Goal: Find contact information: Find contact information

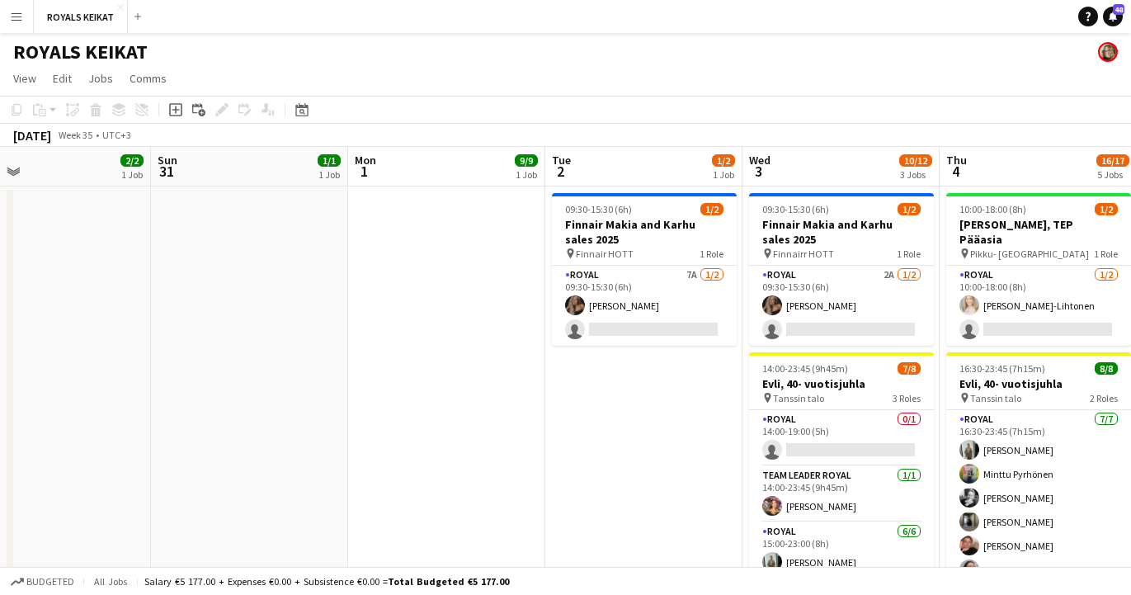
scroll to position [0, 436]
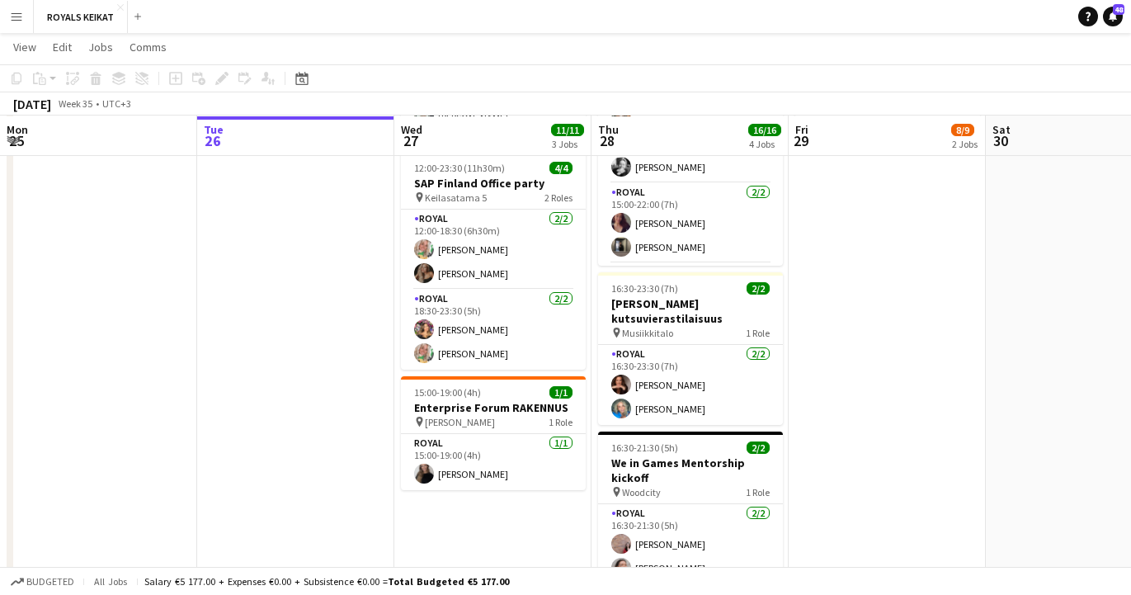
scroll to position [602, 0]
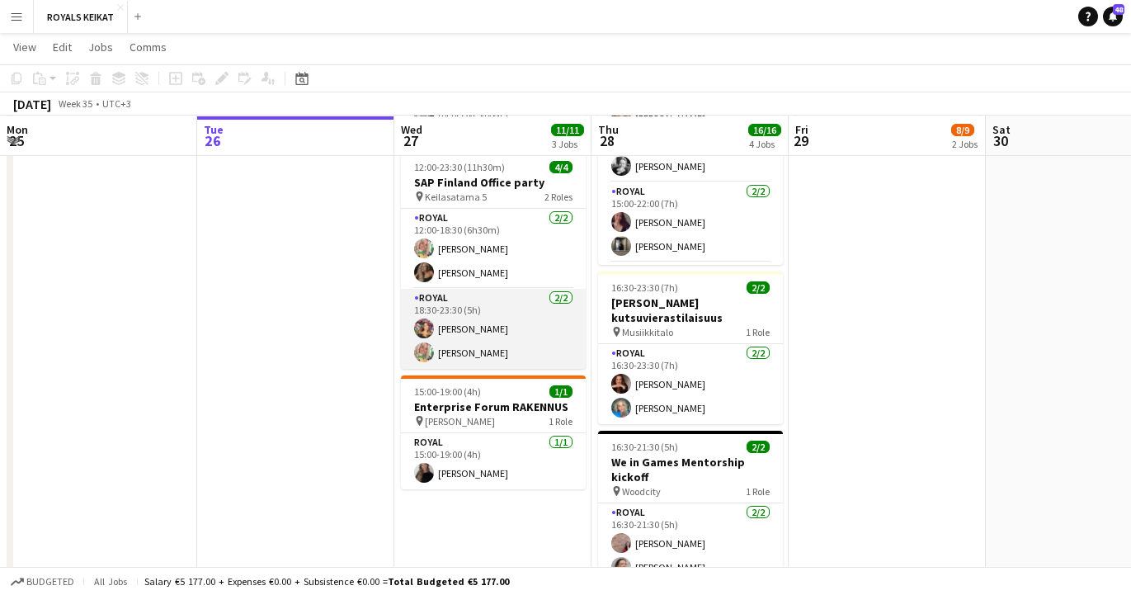
click at [459, 335] on app-card-role "Royal 2/2 18:30-23:30 (5h) Tiia Karvonen Elena Helli Ticklén" at bounding box center [493, 329] width 185 height 80
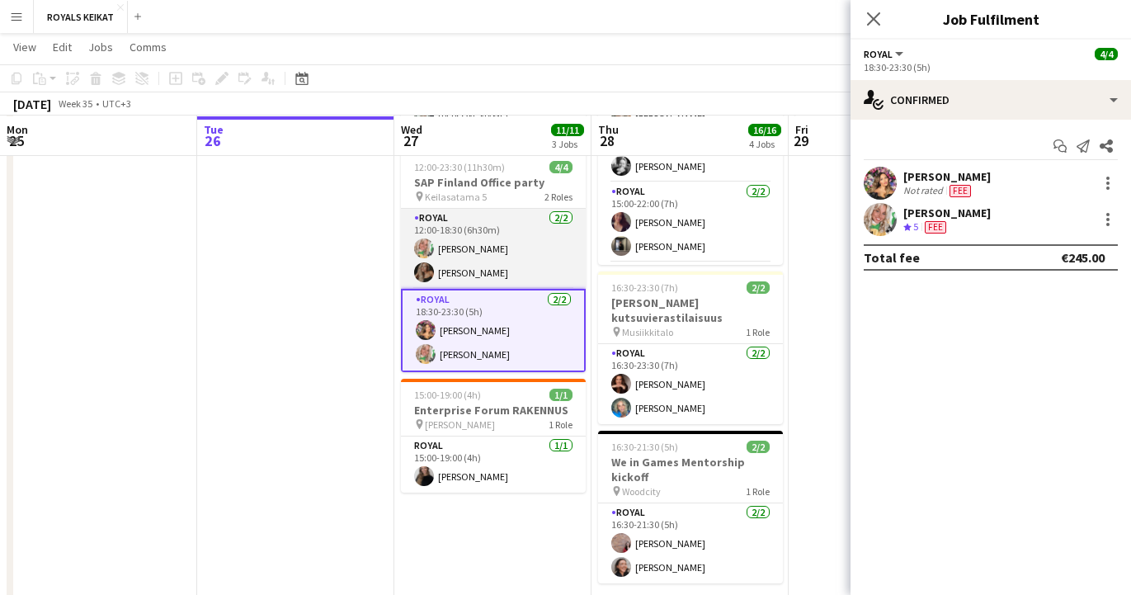
click at [460, 255] on app-card-role "Royal 2/2 12:00-18:30 (6h30m) Elena Helli Ticklén Janina Varis" at bounding box center [493, 249] width 185 height 80
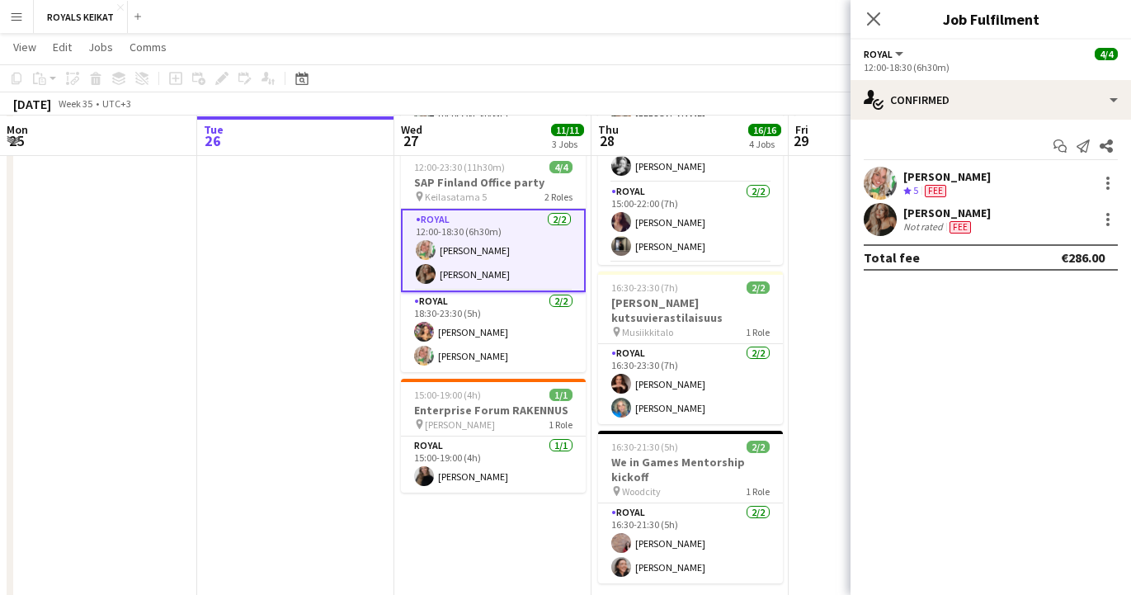
click at [923, 218] on div "[PERSON_NAME]" at bounding box center [947, 212] width 87 height 15
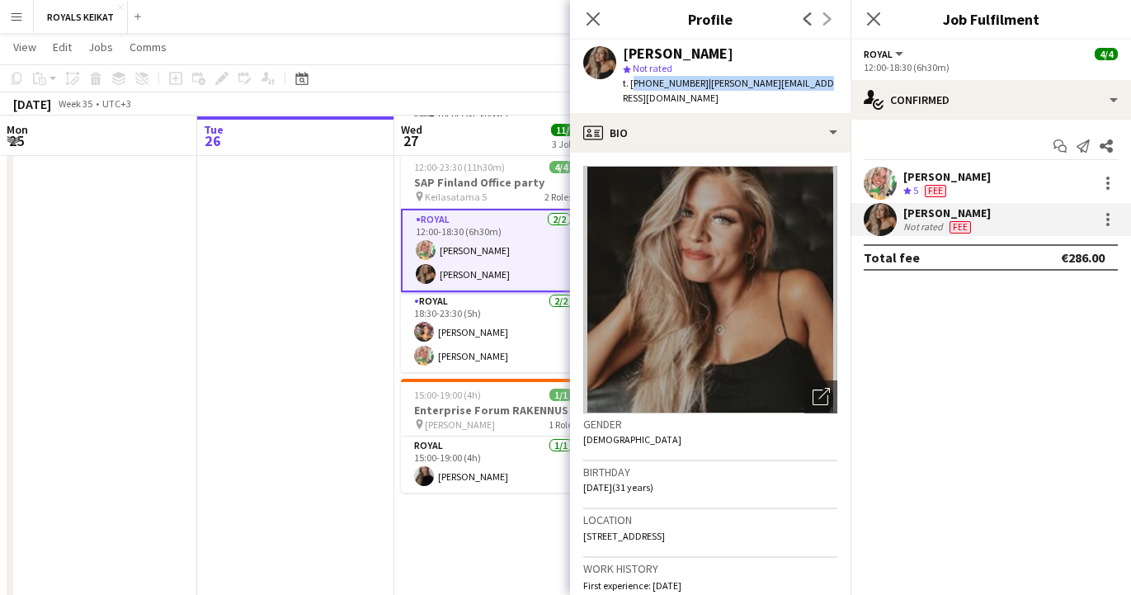
drag, startPoint x: 803, startPoint y: 83, endPoint x: 630, endPoint y: 87, distance: 173.4
click at [630, 87] on div "Janina Varis star Not rated t. +358452774148 | janina.varis@gmail.com" at bounding box center [710, 76] width 281 height 73
copy div "+358452774148 | janina.varis@gmail.com"
click at [590, 16] on icon at bounding box center [593, 19] width 16 height 16
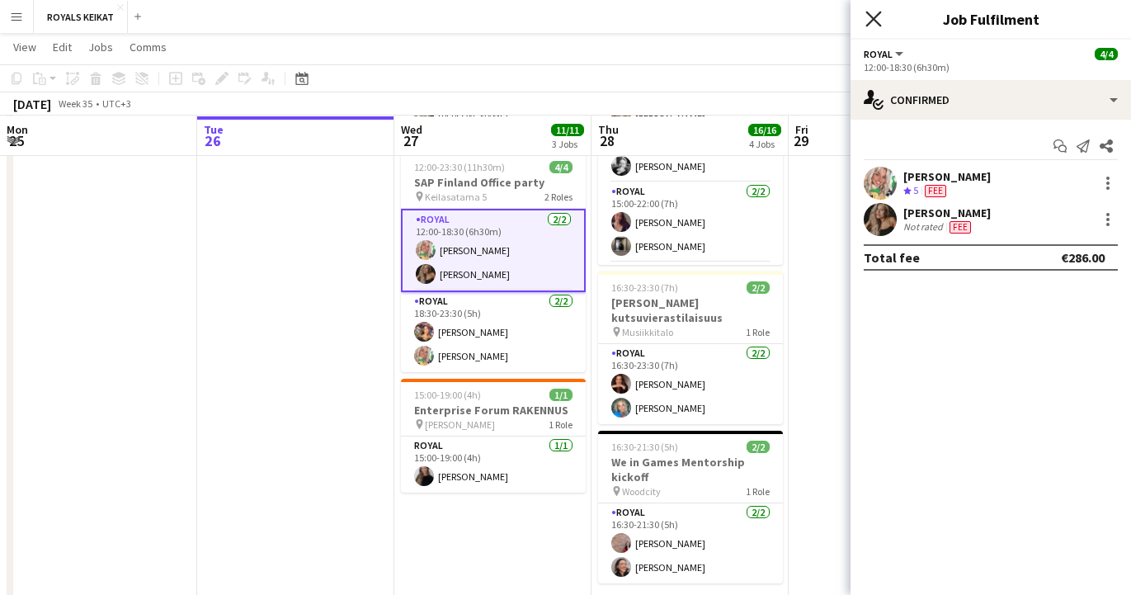
click at [872, 15] on icon "Close pop-in" at bounding box center [874, 19] width 16 height 16
